Goal: Information Seeking & Learning: Learn about a topic

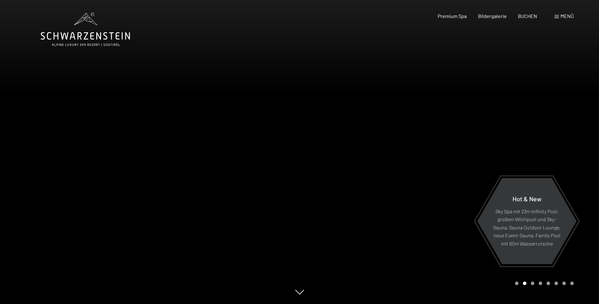
click at [566, 15] on span "Menü" at bounding box center [567, 16] width 13 height 6
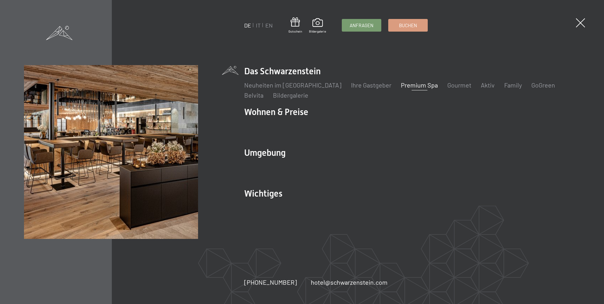
click at [403, 85] on link "Premium Spa" at bounding box center [419, 85] width 37 height 8
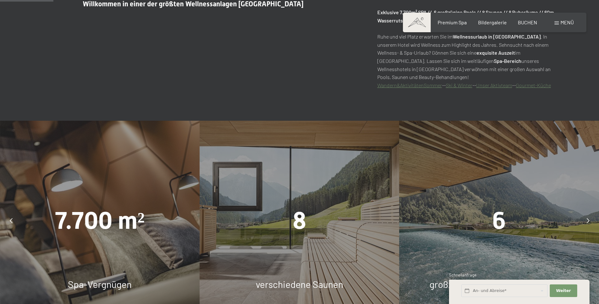
scroll to position [442, 0]
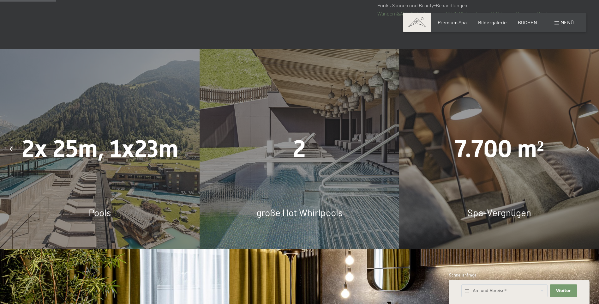
click at [588, 148] on icon at bounding box center [588, 148] width 3 height 5
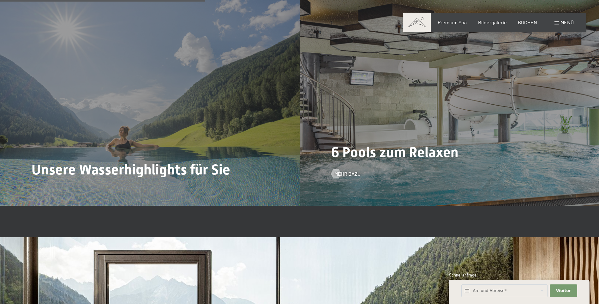
scroll to position [1611, 0]
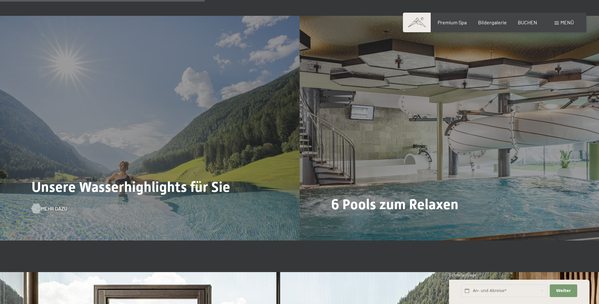
click at [51, 209] on span "Mehr dazu" at bounding box center [54, 208] width 26 height 7
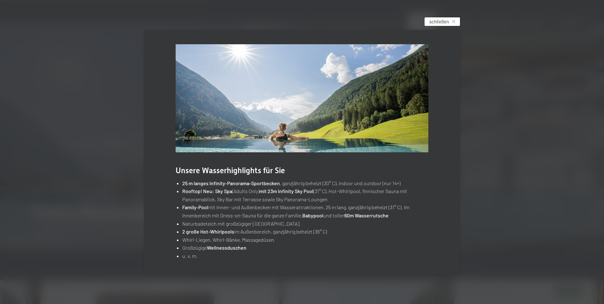
click at [454, 20] on div "schließen" at bounding box center [441, 21] width 35 height 9
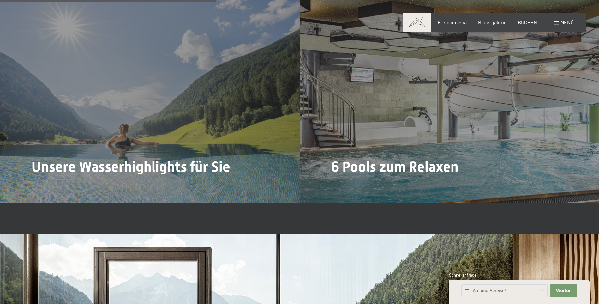
scroll to position [1705, 0]
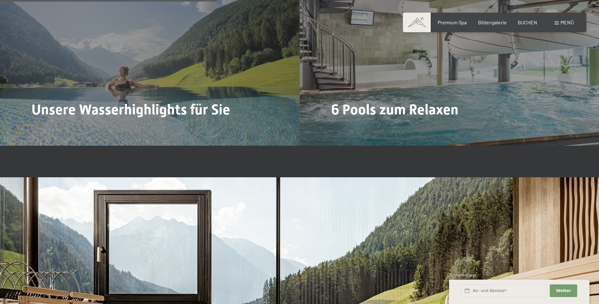
click at [343, 128] on span "Mehr dazu" at bounding box center [347, 131] width 26 height 7
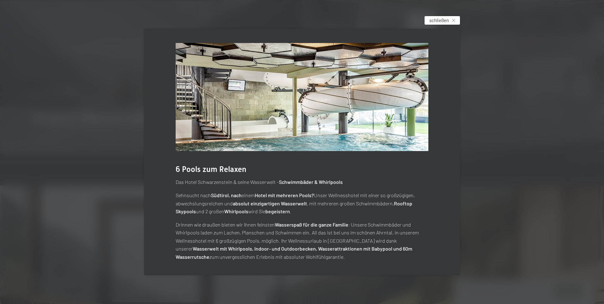
click at [446, 18] on span "schließen" at bounding box center [439, 20] width 20 height 7
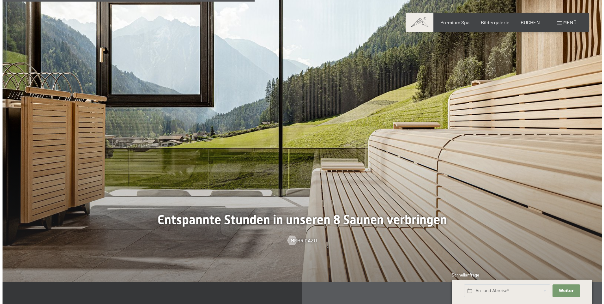
scroll to position [1989, 0]
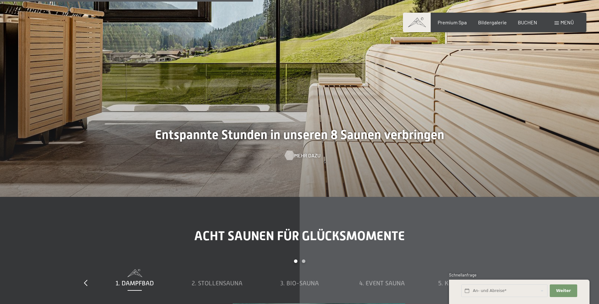
click at [307, 156] on span "Mehr dazu" at bounding box center [307, 155] width 26 height 7
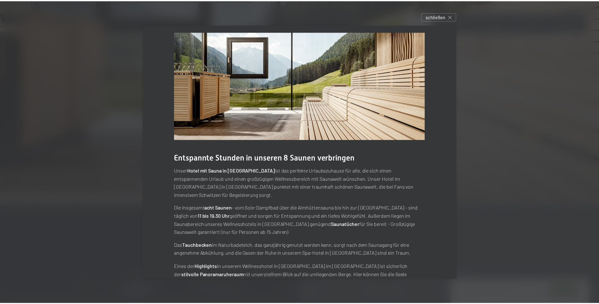
scroll to position [0, 0]
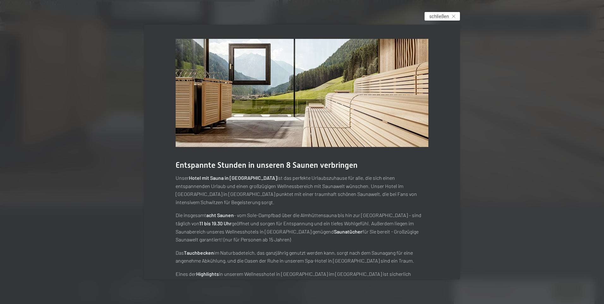
click at [443, 15] on span "schließen" at bounding box center [439, 16] width 20 height 7
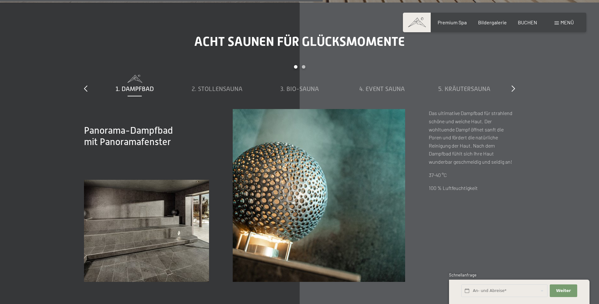
scroll to position [2179, 0]
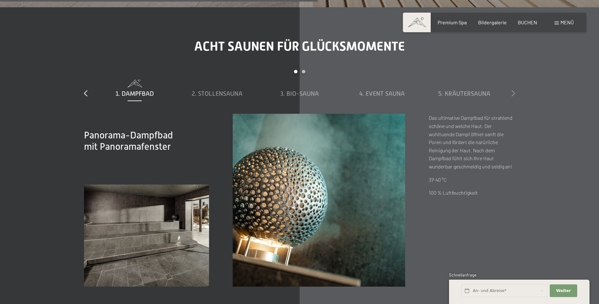
click at [513, 93] on icon at bounding box center [513, 93] width 3 height 6
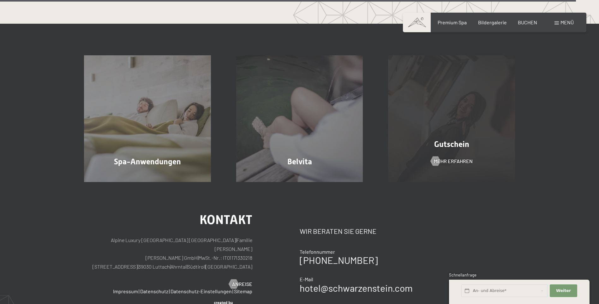
scroll to position [3916, 0]
